Goal: Transaction & Acquisition: Purchase product/service

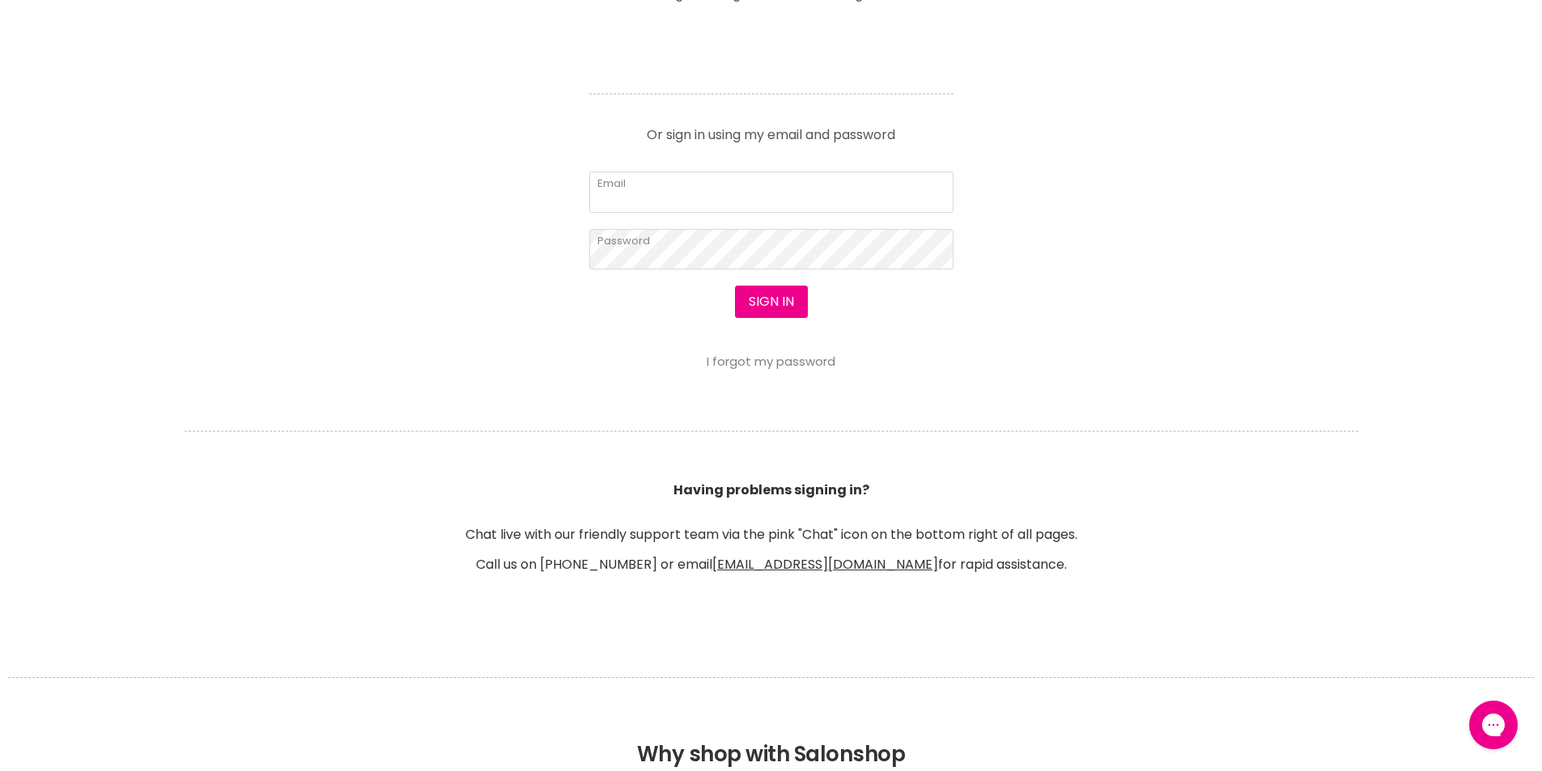
scroll to position [728, 0]
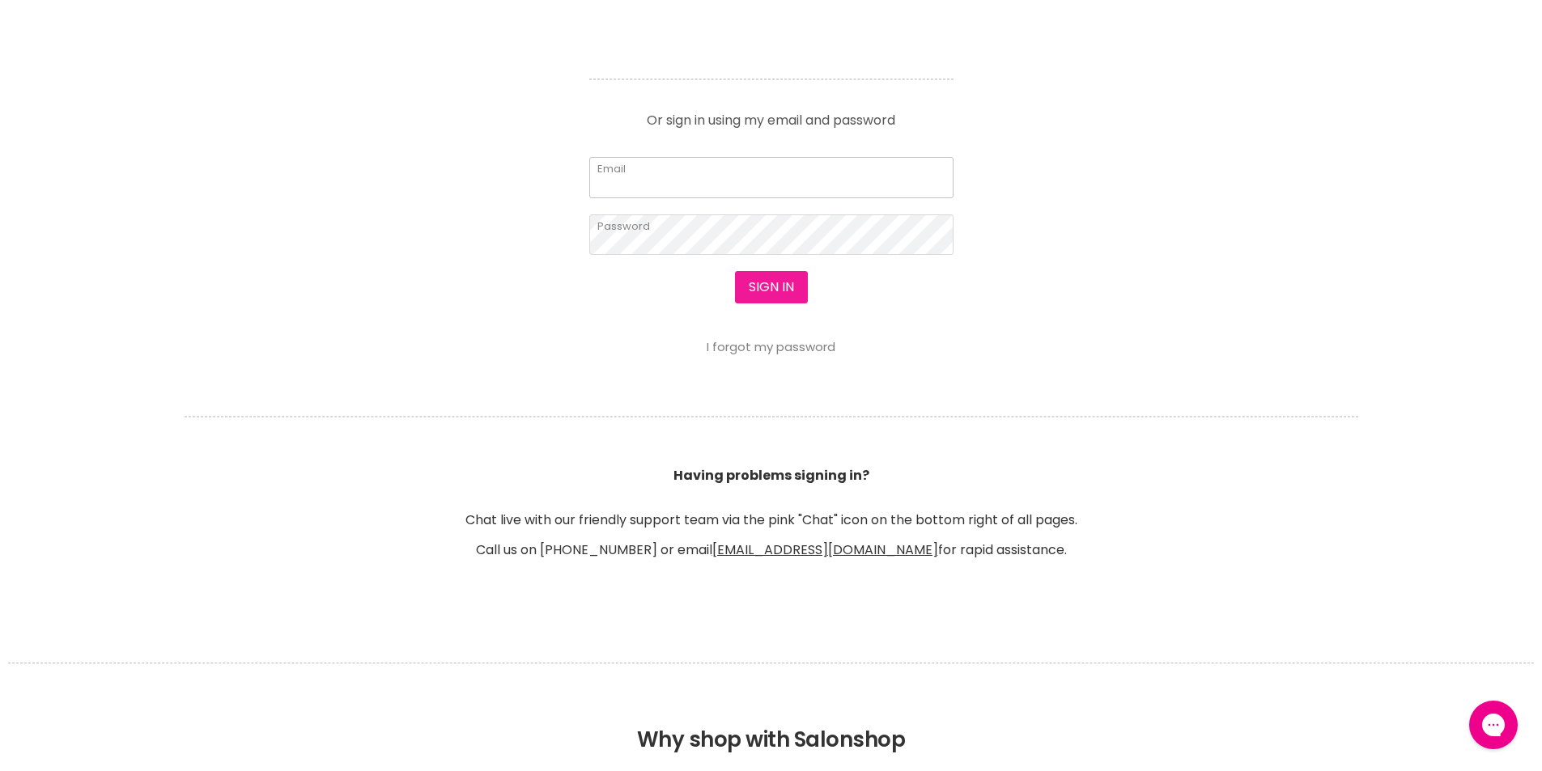
type input "leroyspunk1@hotmail.com"
click at [769, 290] on button "Sign in" at bounding box center [771, 287] width 73 height 32
click at [778, 283] on button "Sign in" at bounding box center [771, 287] width 73 height 32
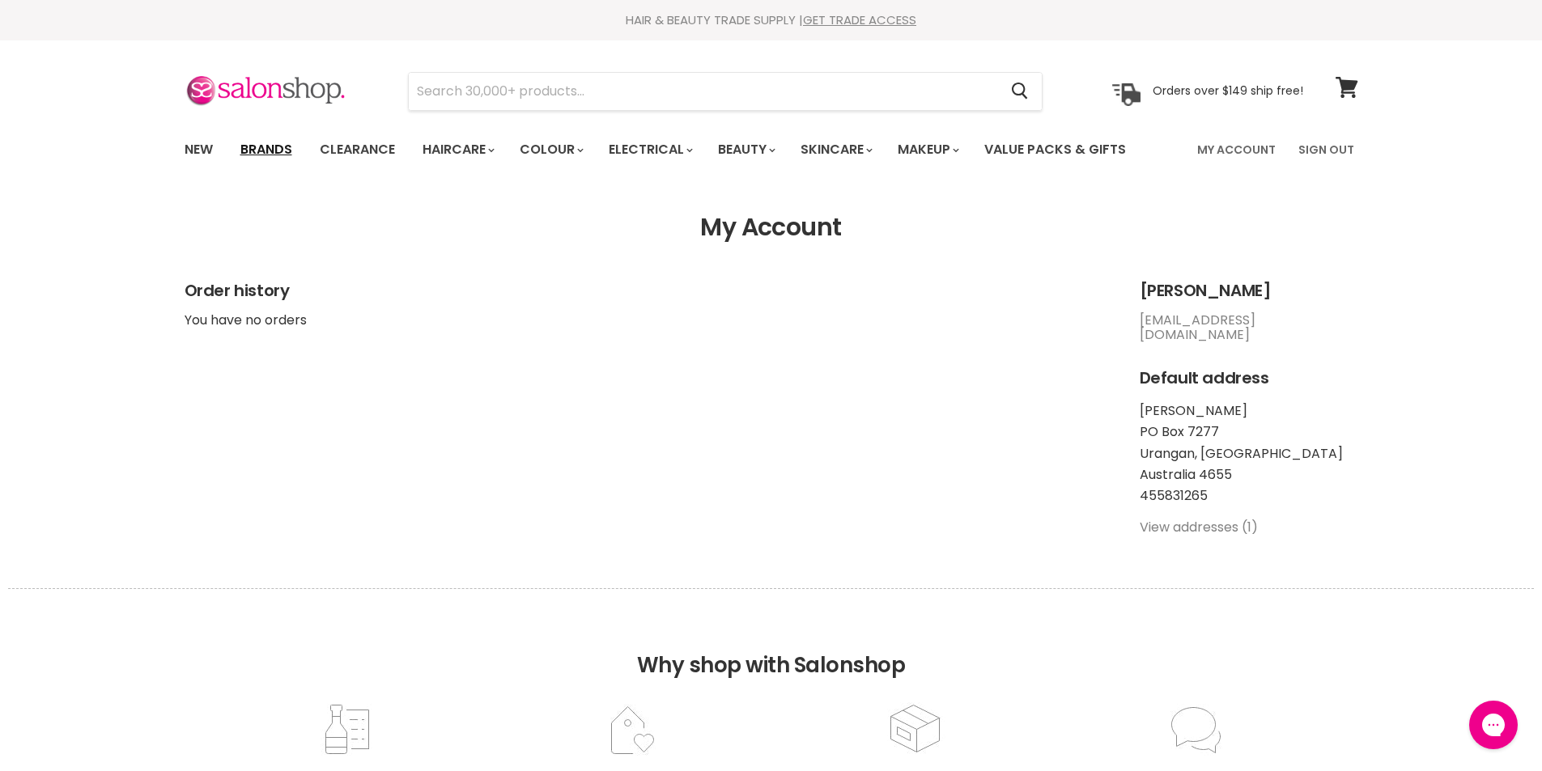
click at [261, 152] on link "Brands" at bounding box center [266, 150] width 76 height 34
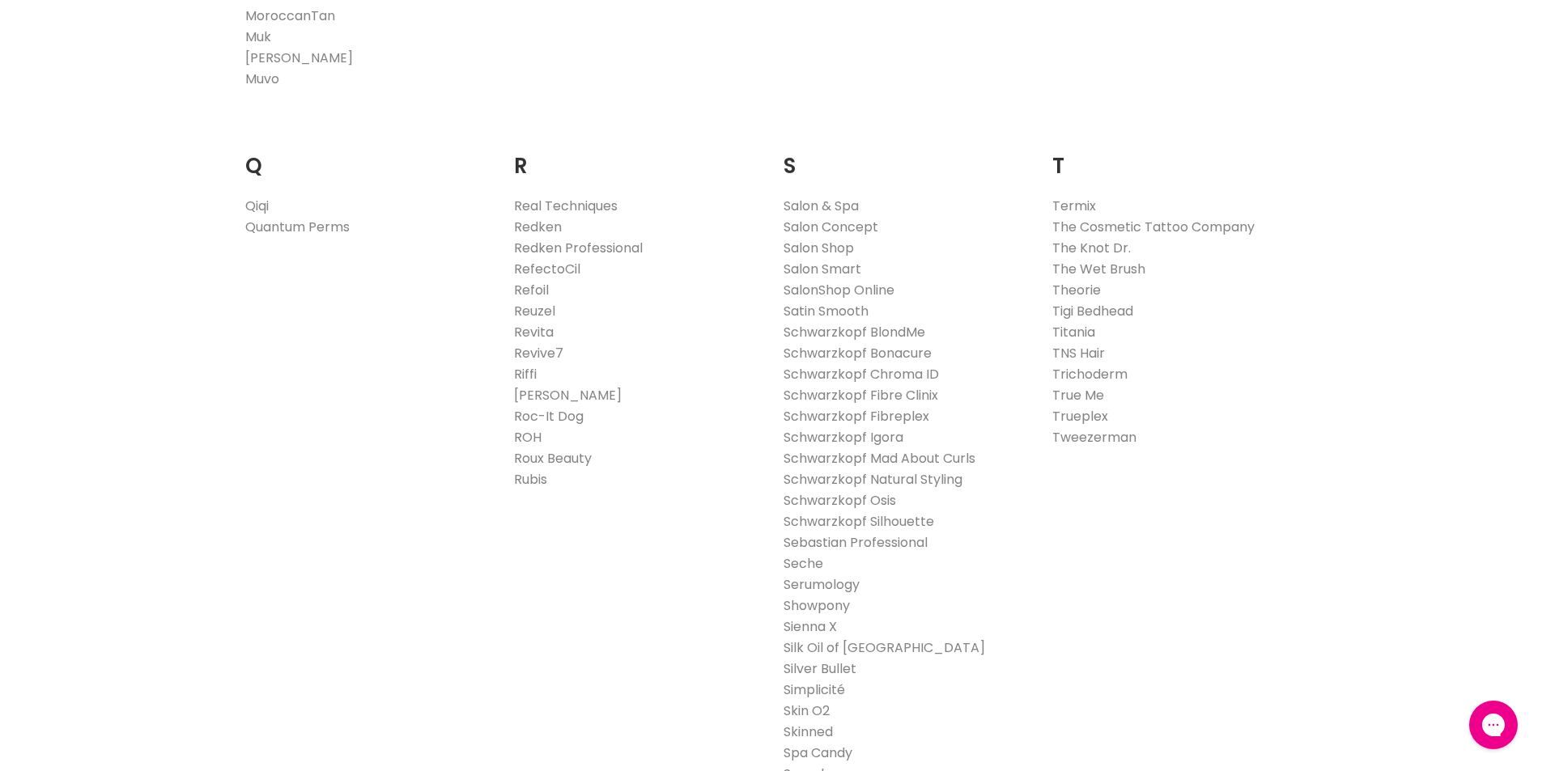
scroll to position [2428, 0]
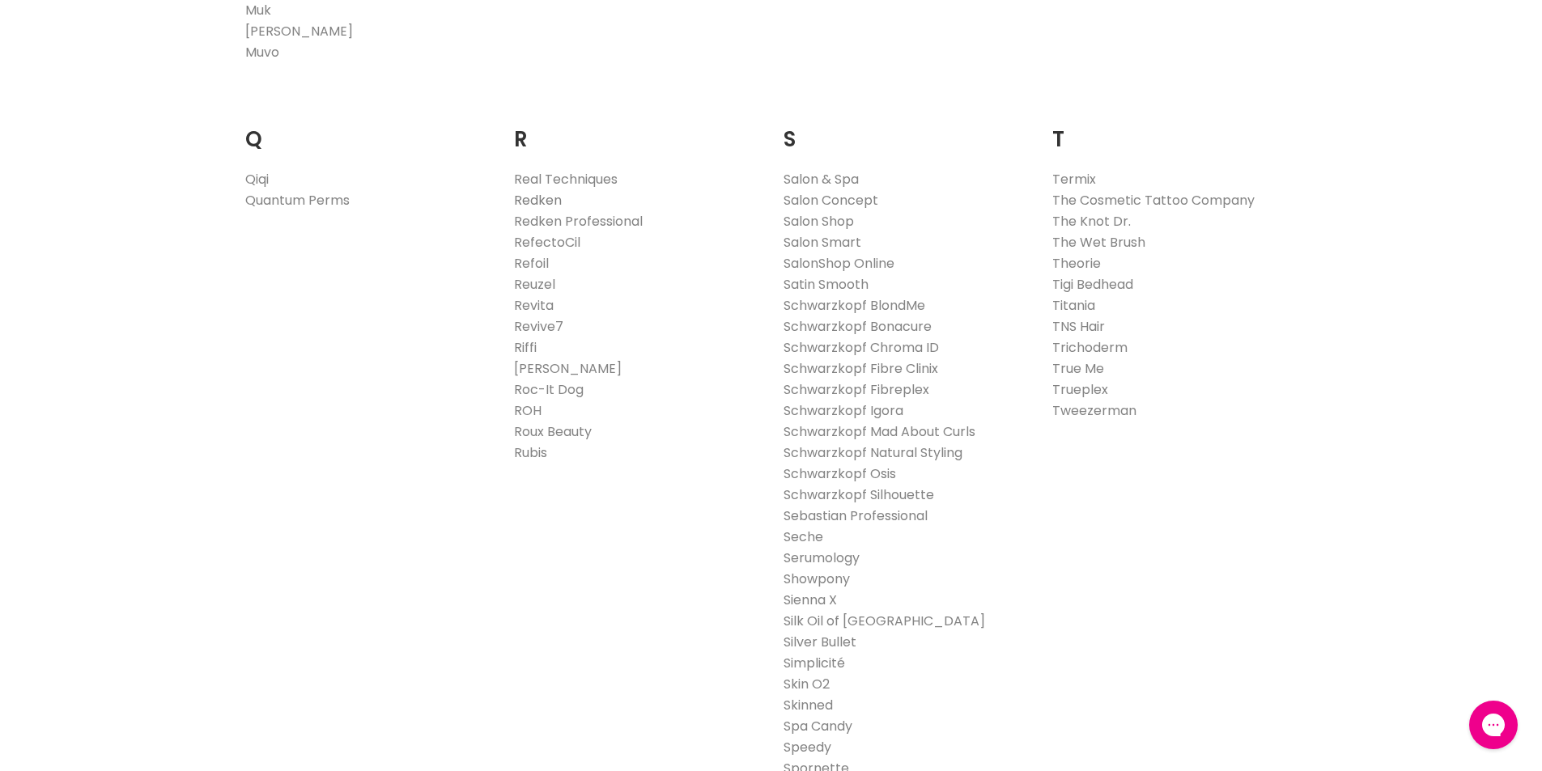
click at [545, 200] on link "Redken" at bounding box center [538, 200] width 48 height 19
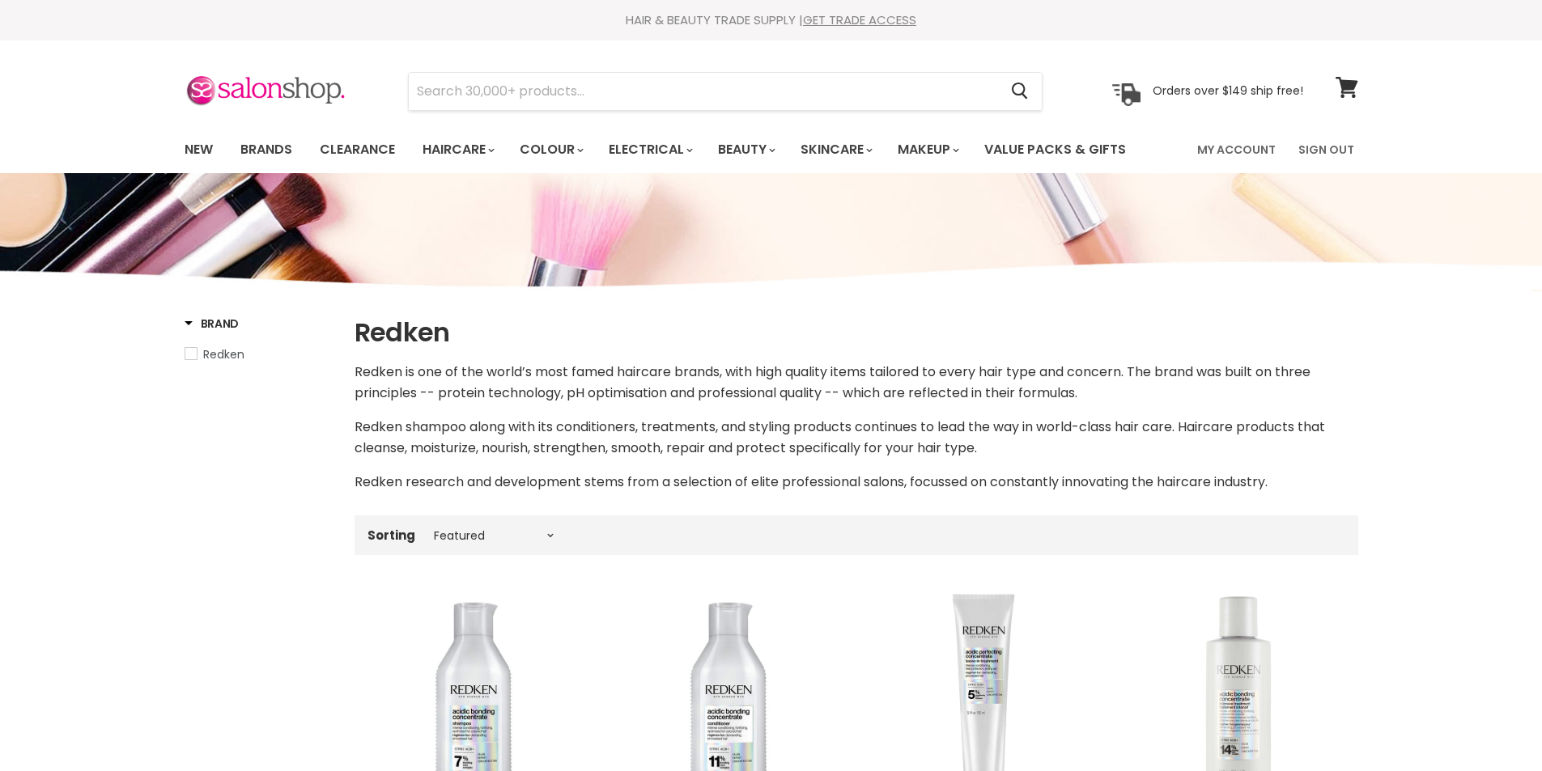
select select "manual"
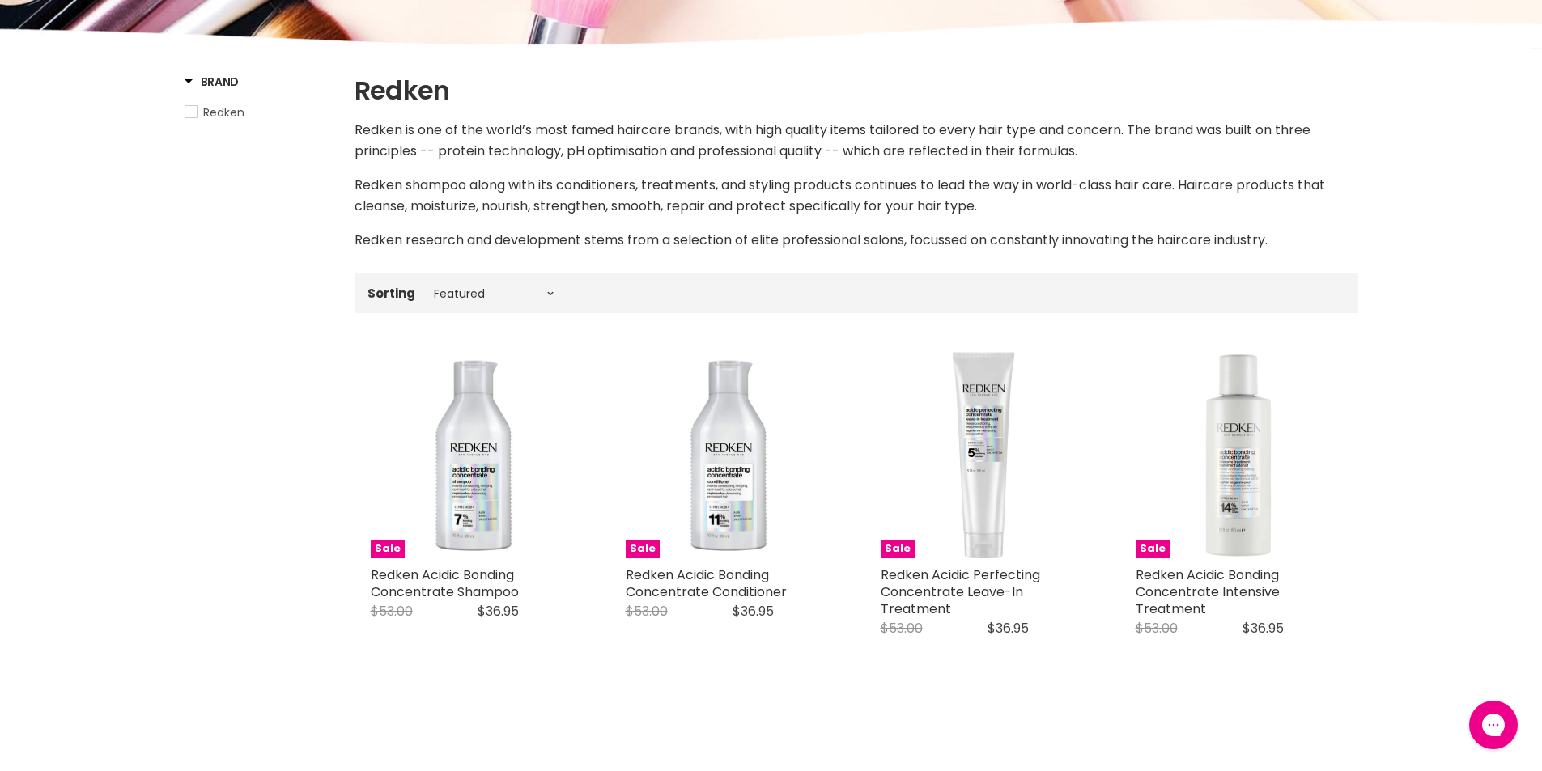
scroll to position [243, 0]
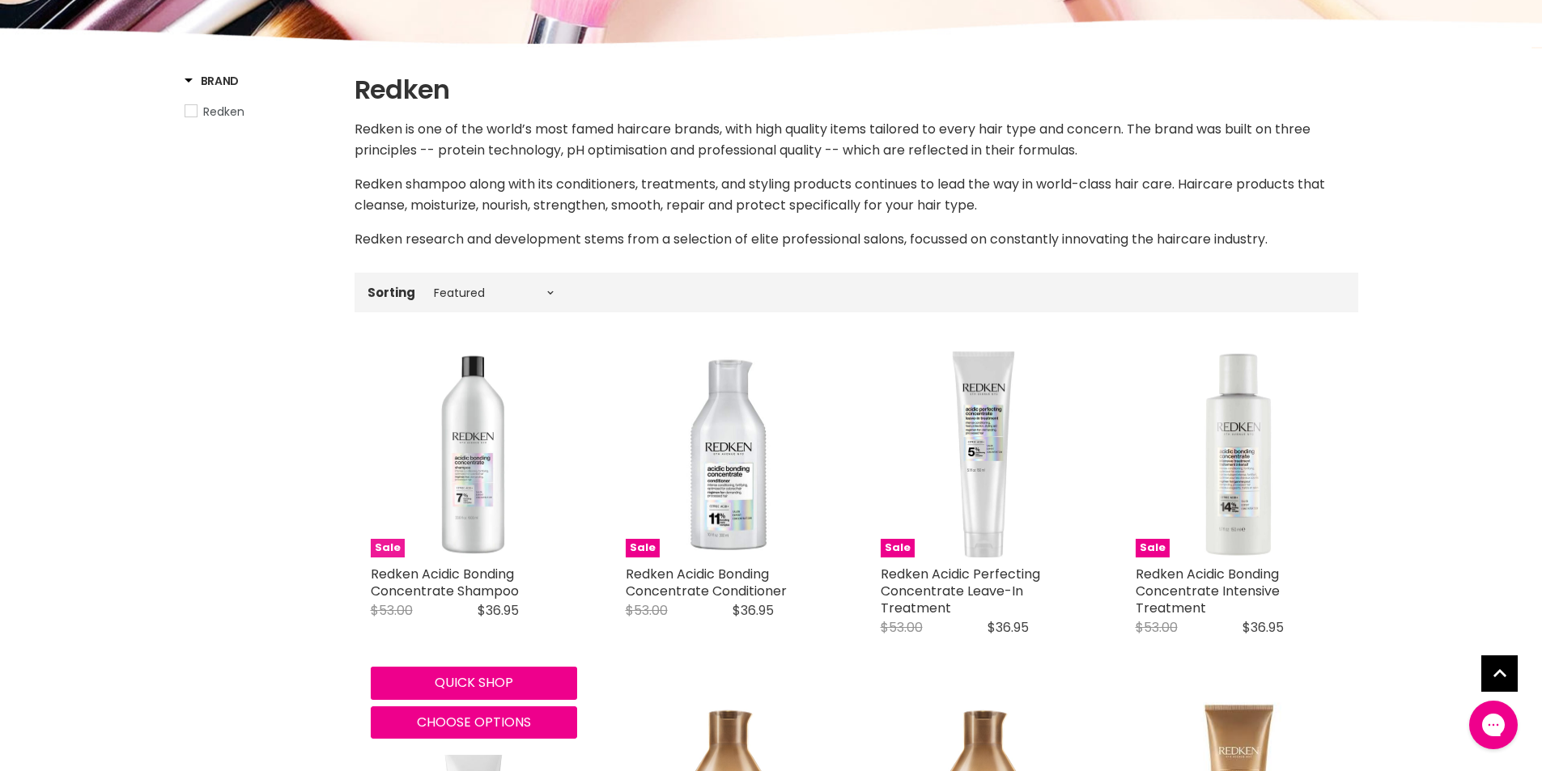
click at [455, 486] on img "Main content" at bounding box center [474, 454] width 206 height 206
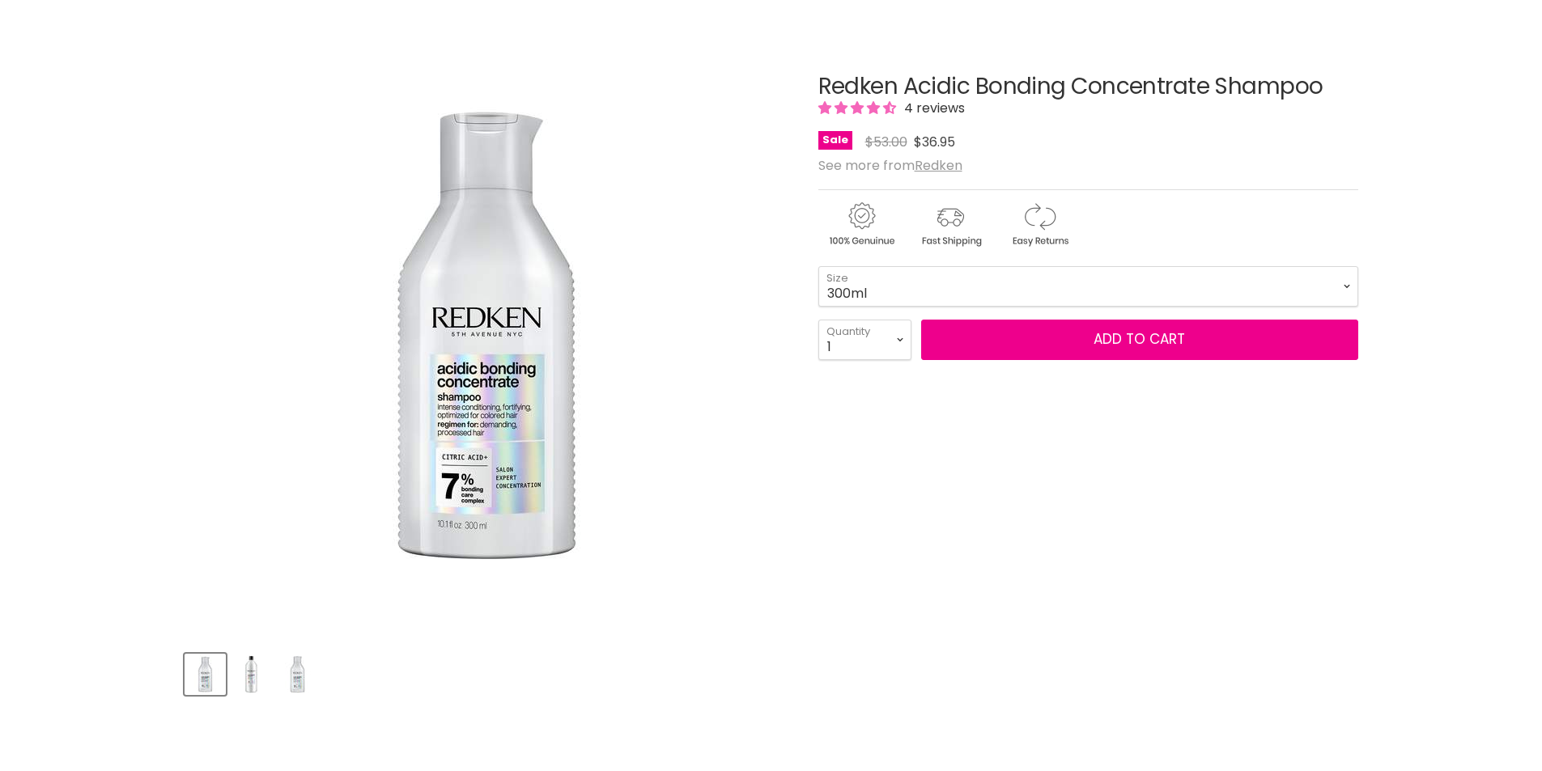
scroll to position [162, 0]
click at [1346, 288] on select "300ml 500ml 1Litre" at bounding box center [1088, 286] width 540 height 40
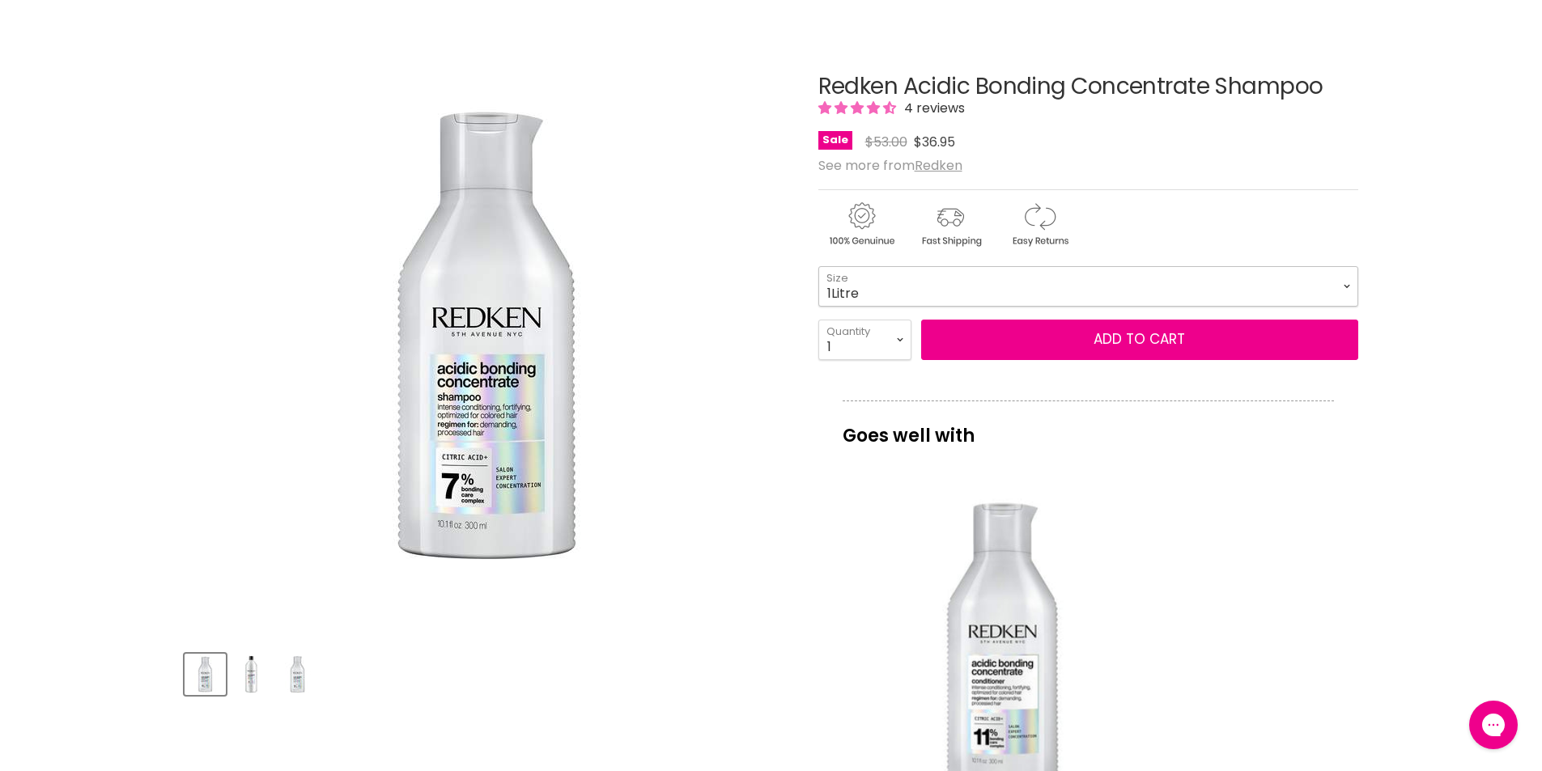
click at [818, 266] on select "300ml 500ml 1Litre" at bounding box center [1088, 286] width 540 height 40
select select "1Litre"
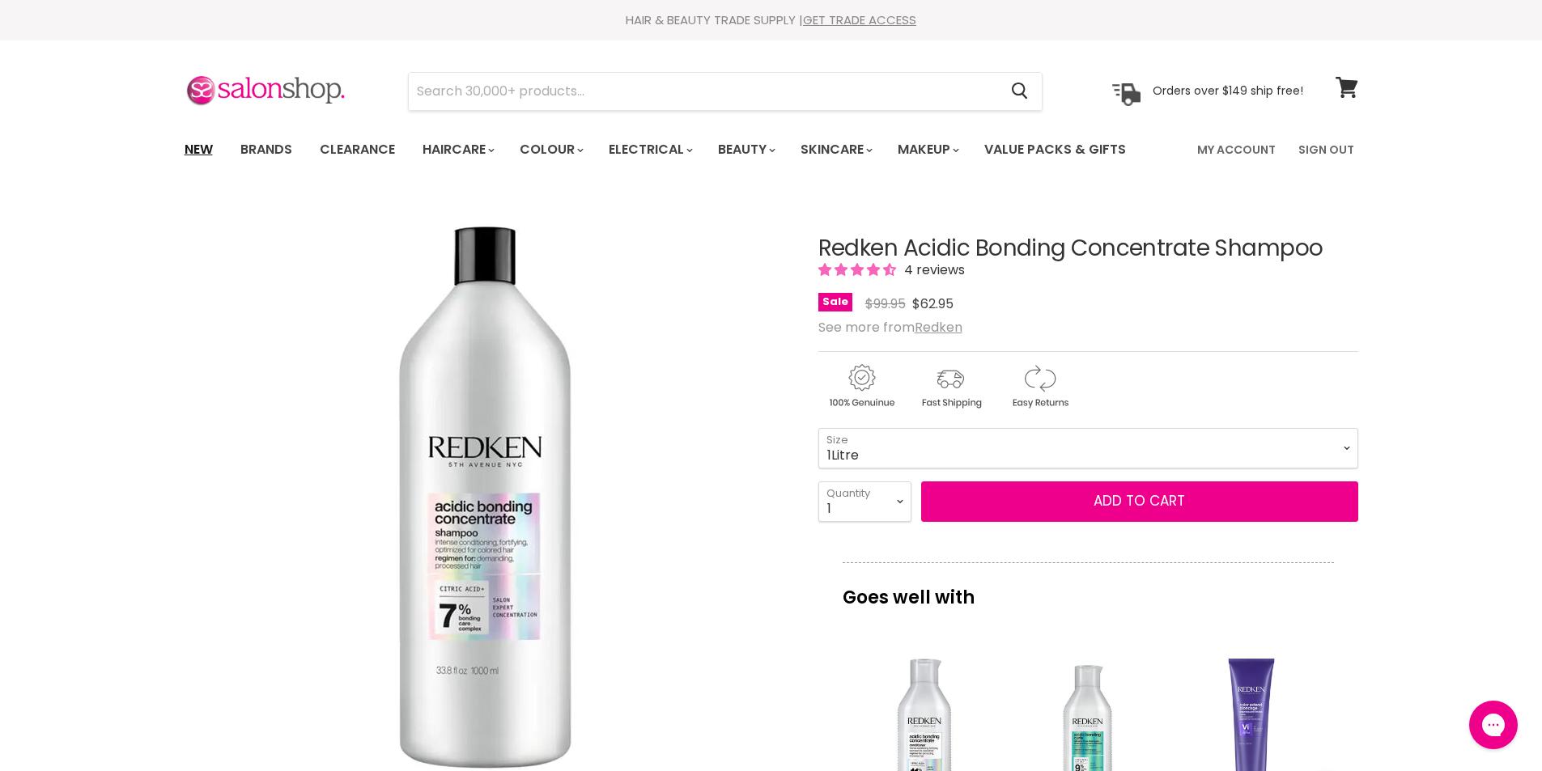
click at [192, 154] on link "New" at bounding box center [198, 150] width 53 height 34
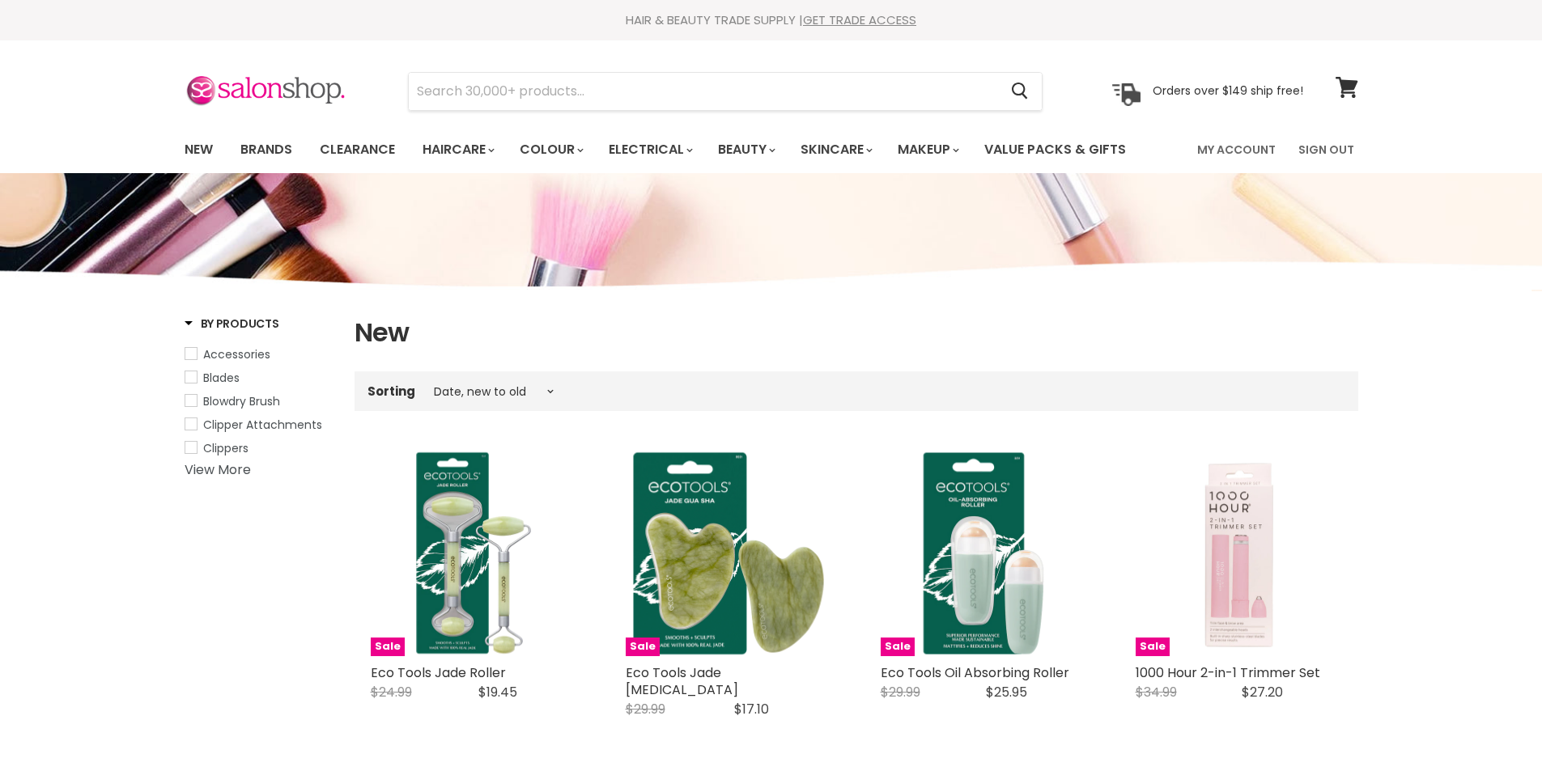
select select "created-descending"
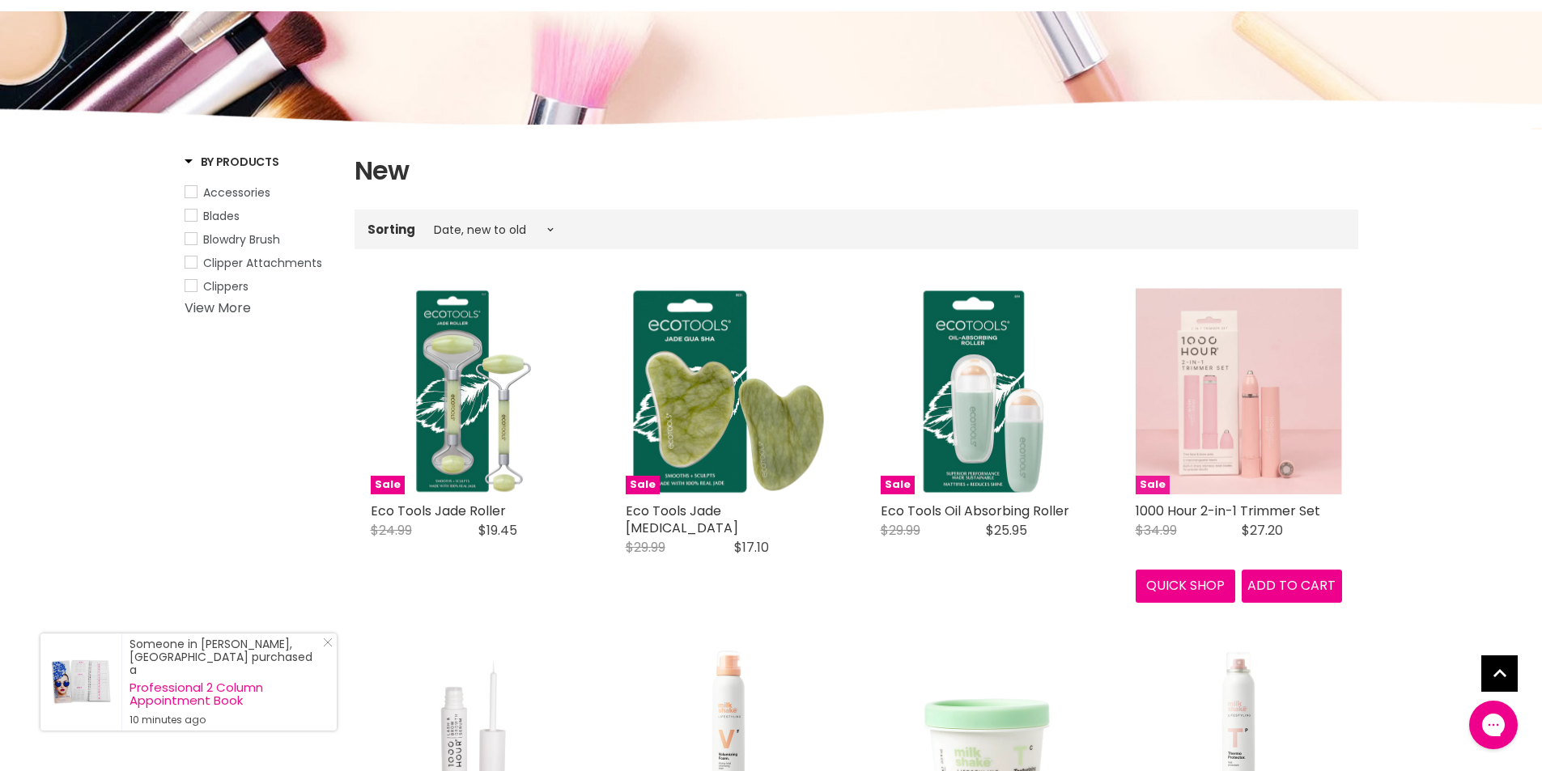
click at [1228, 408] on img "Main content" at bounding box center [1238, 391] width 206 height 206
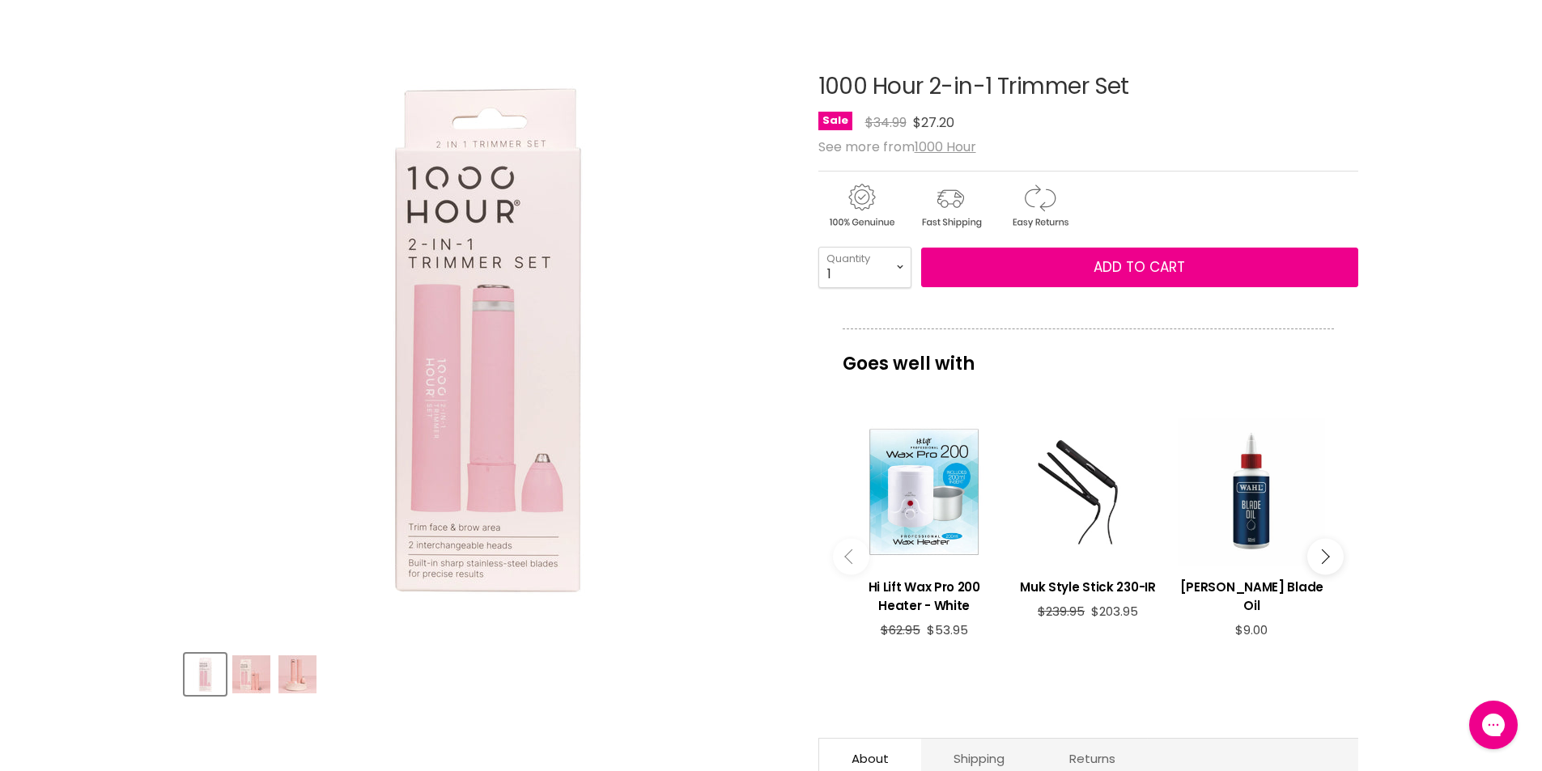
click at [247, 671] on img "Product thumbnails" at bounding box center [251, 674] width 38 height 38
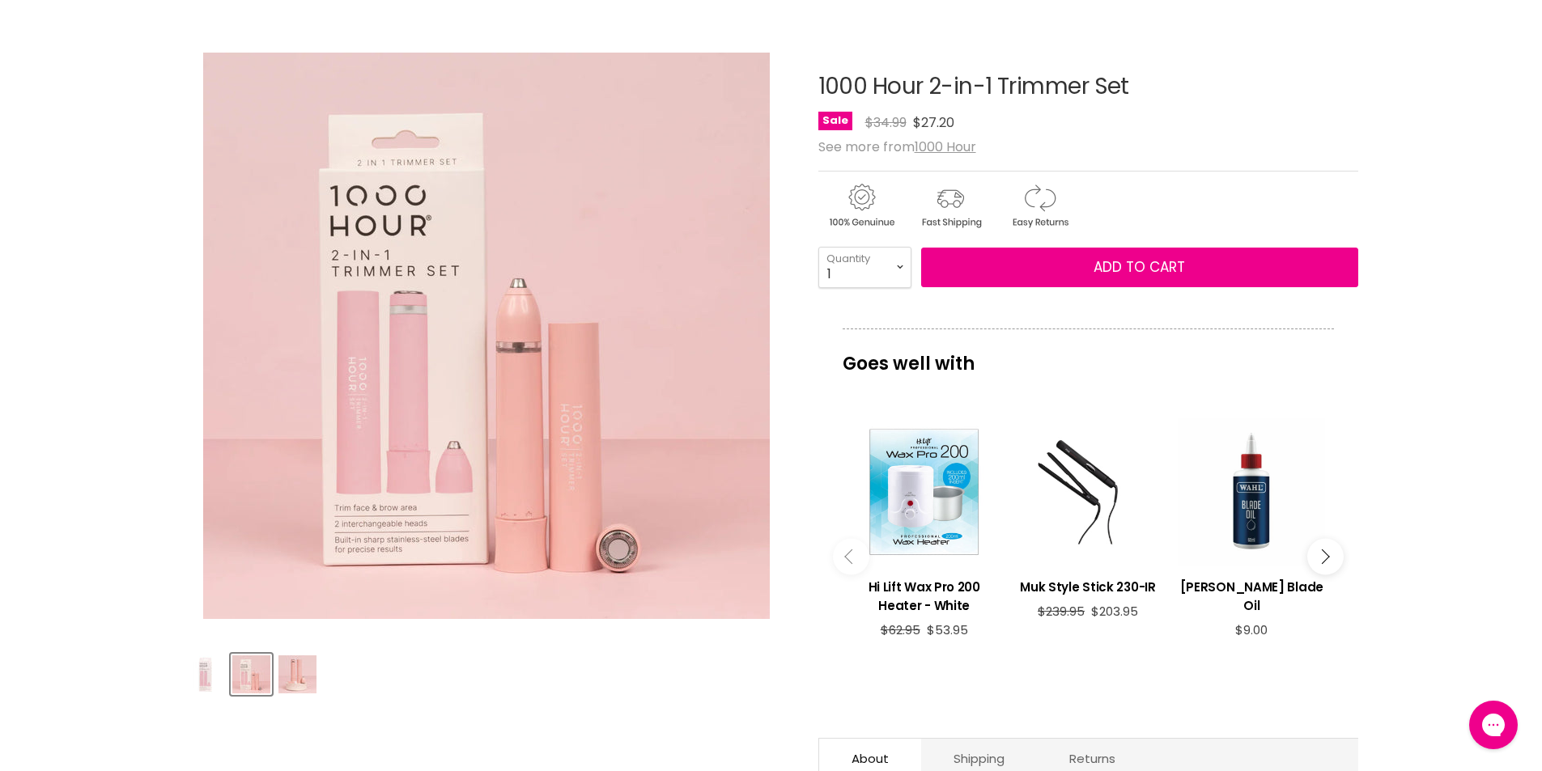
click at [291, 666] on img "Product thumbnails" at bounding box center [297, 674] width 38 height 38
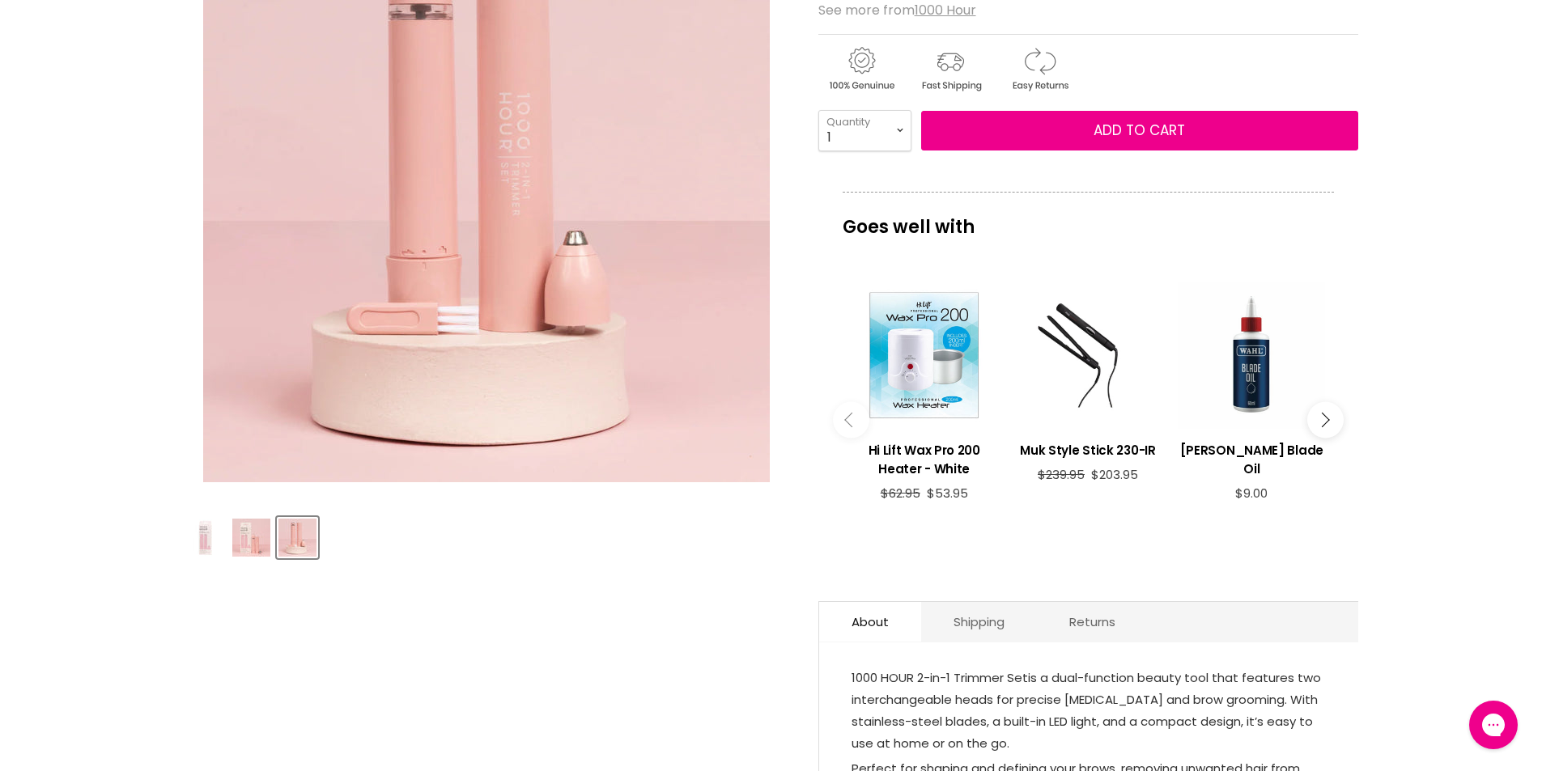
scroll to position [324, 0]
